Goal: Unclear

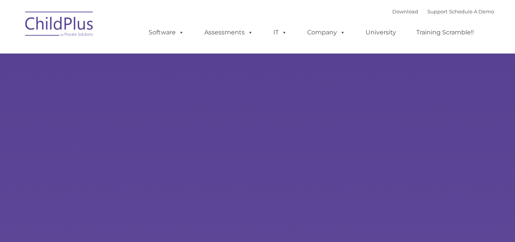
type input ""
select select "MEDIUM"
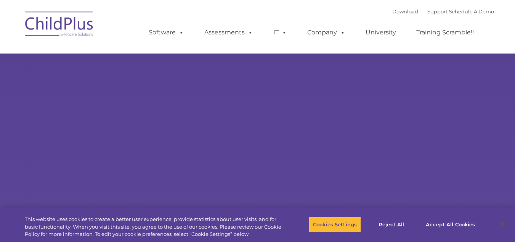
type input ""
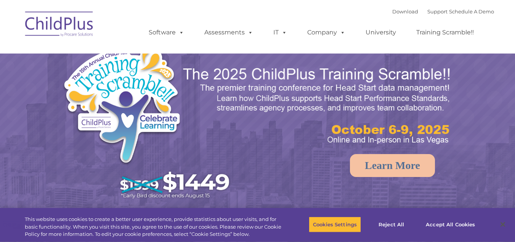
select select "MEDIUM"
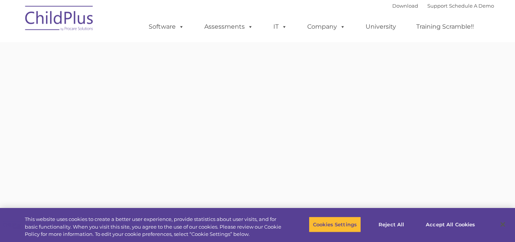
type input ""
